Goal: Ask a question: Seek information or help from site administrators or community

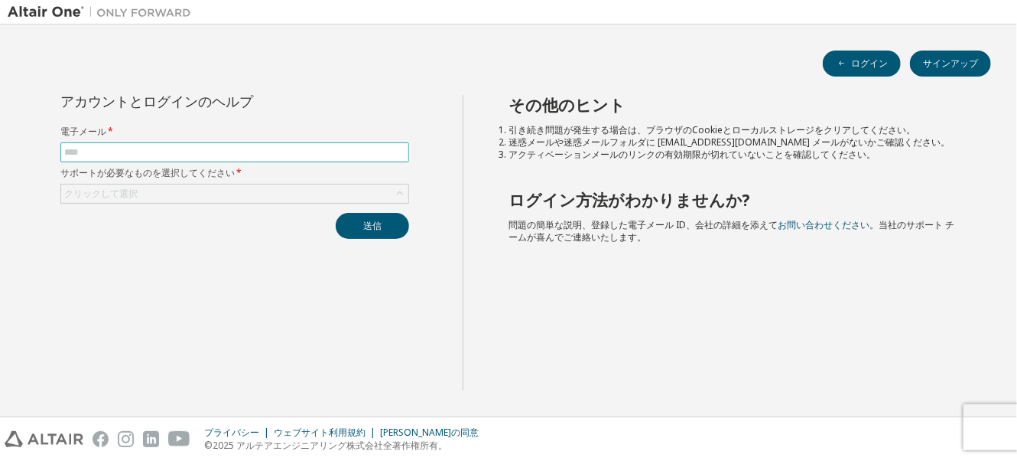
click at [222, 156] on input "text" at bounding box center [234, 152] width 341 height 12
type input "**********"
click at [233, 191] on div "クリックして選択" at bounding box center [234, 193] width 347 height 18
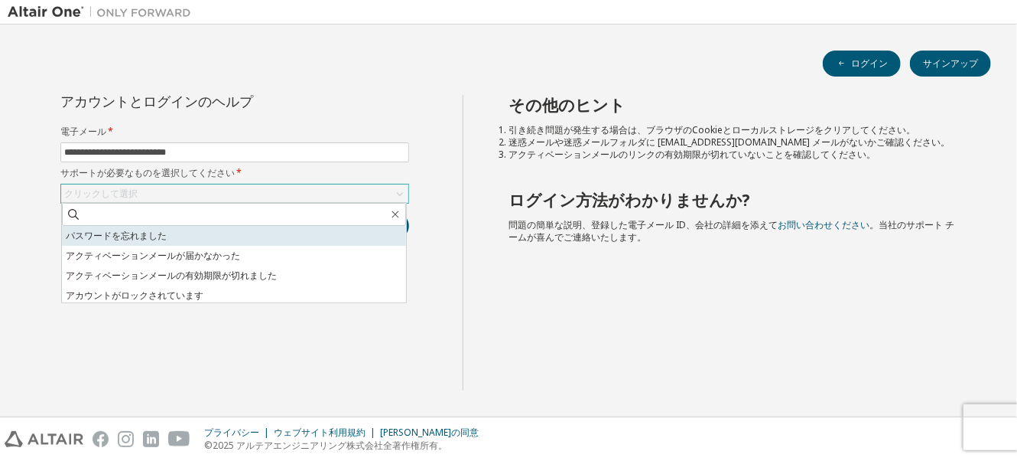
click at [160, 238] on li "パスワードを忘れました" at bounding box center [234, 236] width 344 height 20
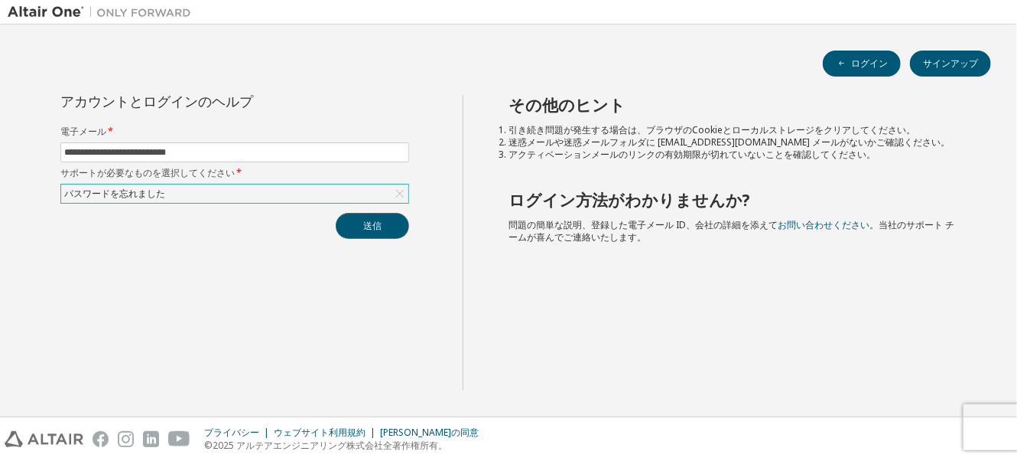
click at [358, 225] on button "送信" at bounding box center [372, 226] width 73 height 26
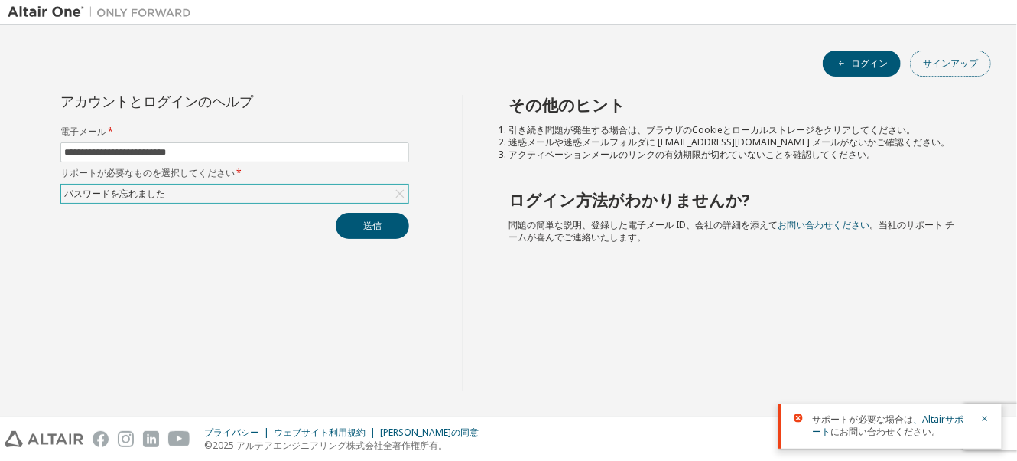
click at [939, 57] on button "サインアップ" at bounding box center [950, 63] width 81 height 26
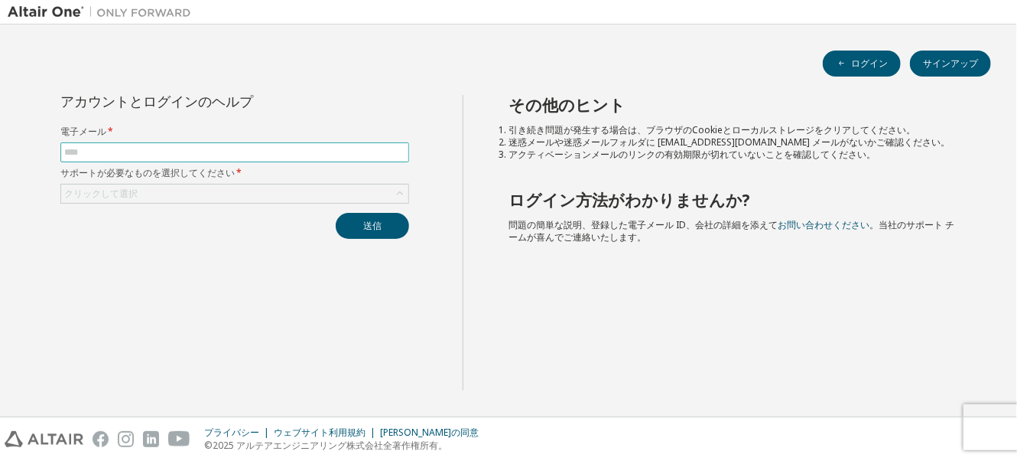
click at [300, 155] on input "text" at bounding box center [234, 152] width 341 height 12
type input "**********"
click at [203, 194] on div "クリックして選択" at bounding box center [234, 193] width 347 height 18
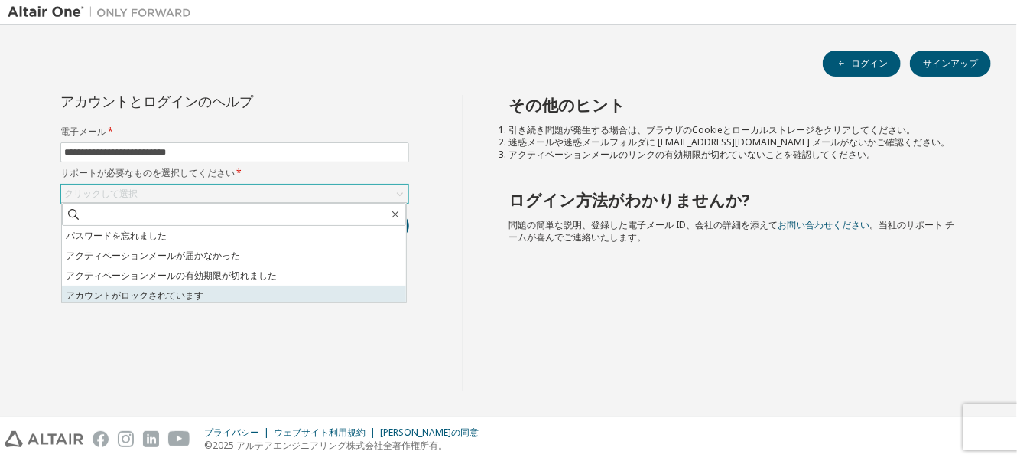
click at [188, 293] on li "アカウントがロックされています" at bounding box center [234, 295] width 344 height 20
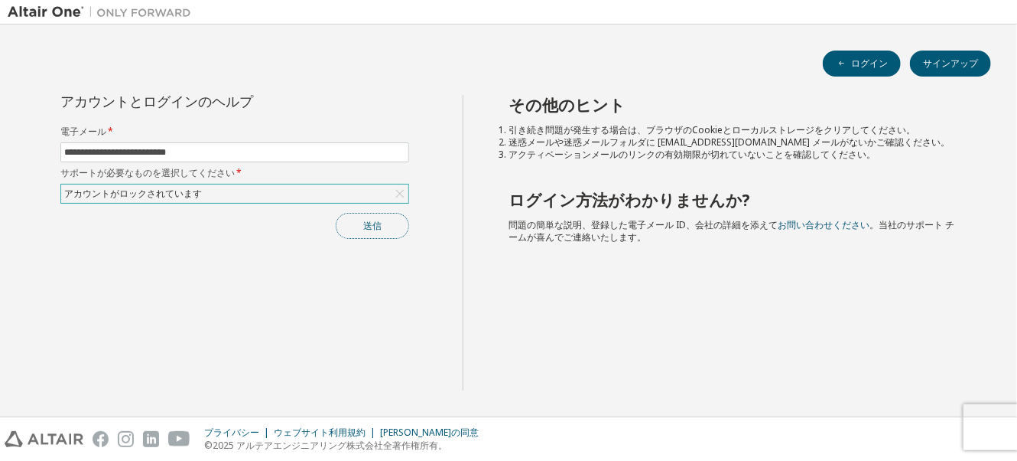
click at [390, 227] on button "送信" at bounding box center [372, 226] width 73 height 26
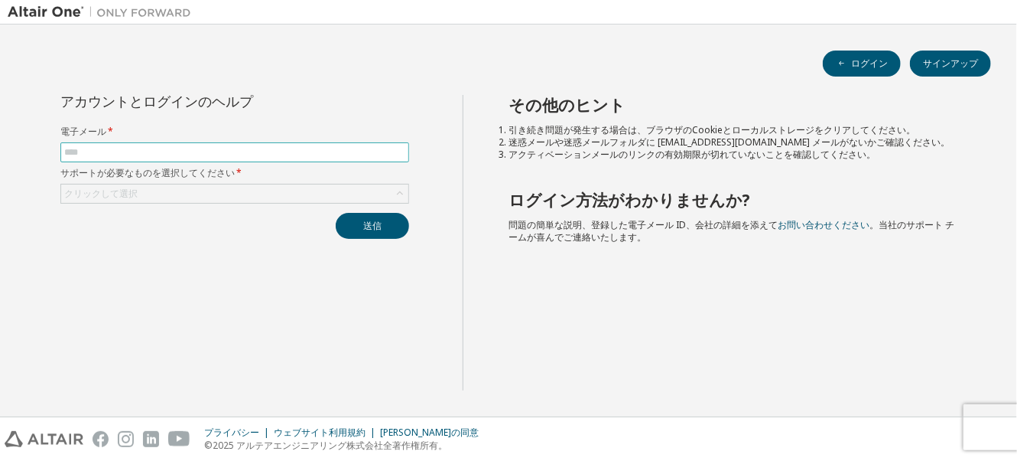
click at [340, 153] on input "text" at bounding box center [234, 152] width 341 height 12
type input "**********"
click at [234, 194] on div "クリックして選択" at bounding box center [234, 193] width 347 height 18
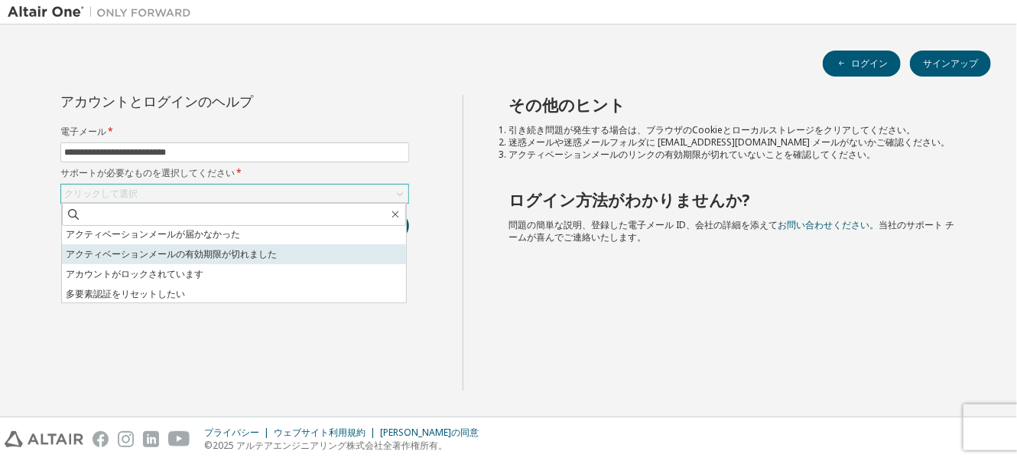
scroll to position [43, 0]
click at [194, 256] on li "アカウントがロックされています" at bounding box center [234, 253] width 344 height 20
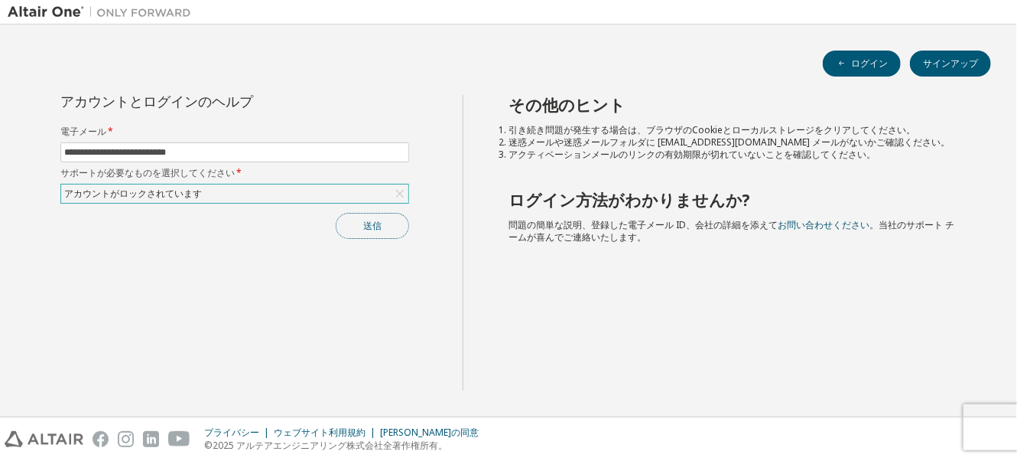
click at [369, 221] on button "送信" at bounding box center [372, 226] width 73 height 26
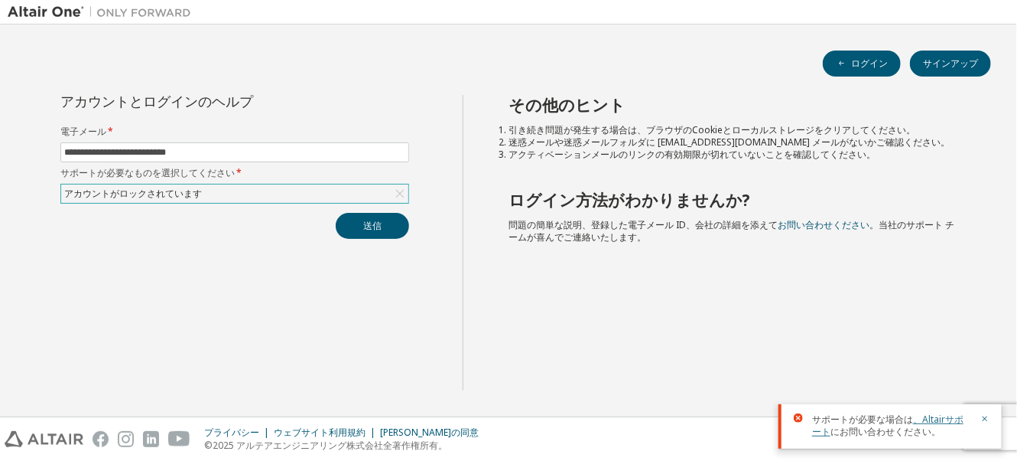
click at [949, 418] on link "、Altairサポート" at bounding box center [887, 424] width 151 height 25
